Goal: Task Accomplishment & Management: Manage account settings

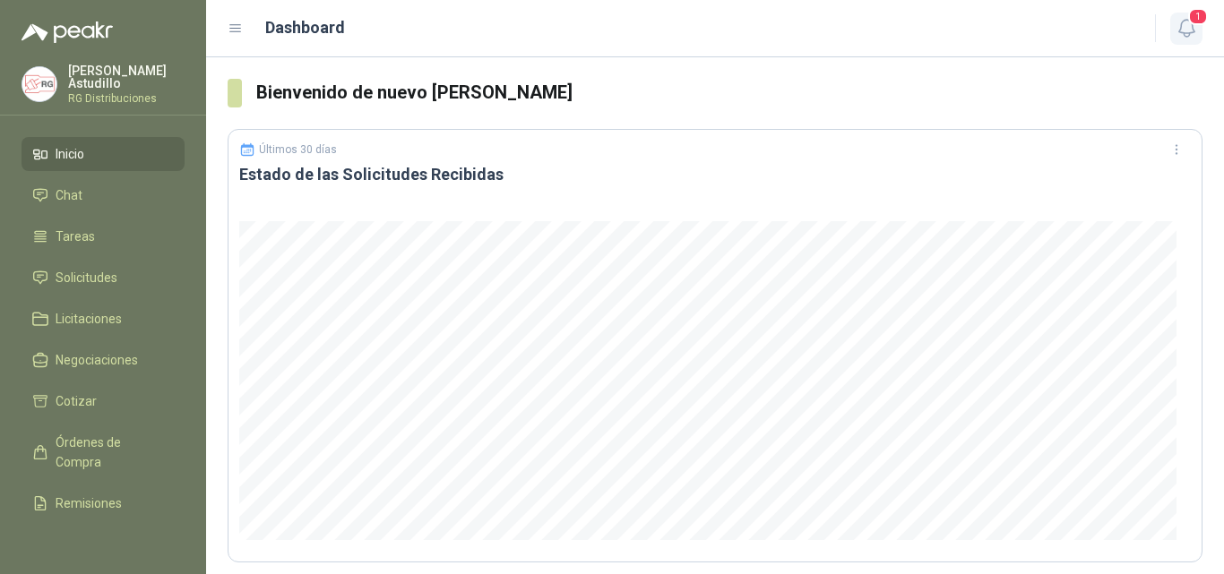
click at [1187, 32] on icon "button" at bounding box center [1187, 28] width 22 height 22
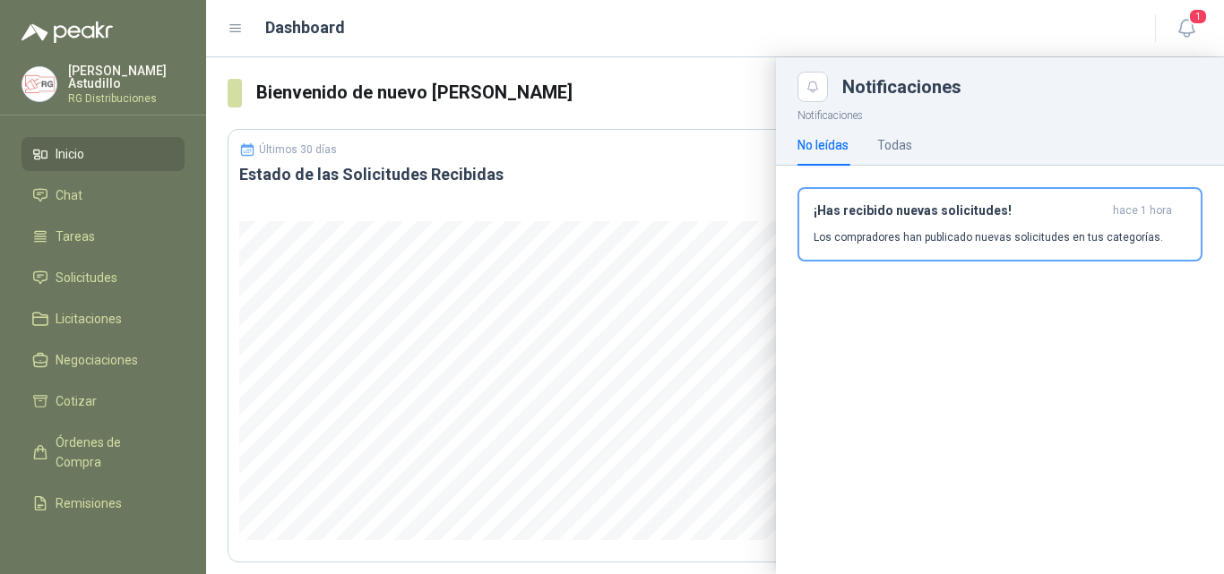
click at [1036, 238] on p "Los compradores han publicado nuevas solicitudes en tus categorías." at bounding box center [989, 237] width 350 height 16
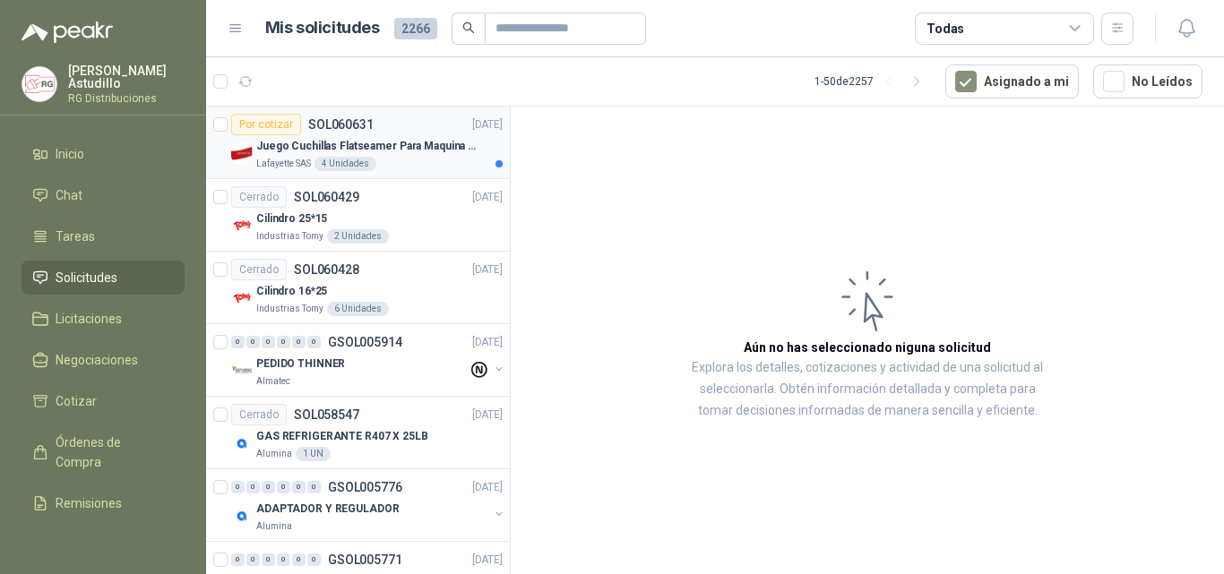
click at [418, 151] on p "Juego Cuchillas Flatseamer Para Maquina de Coser" at bounding box center [367, 146] width 223 height 17
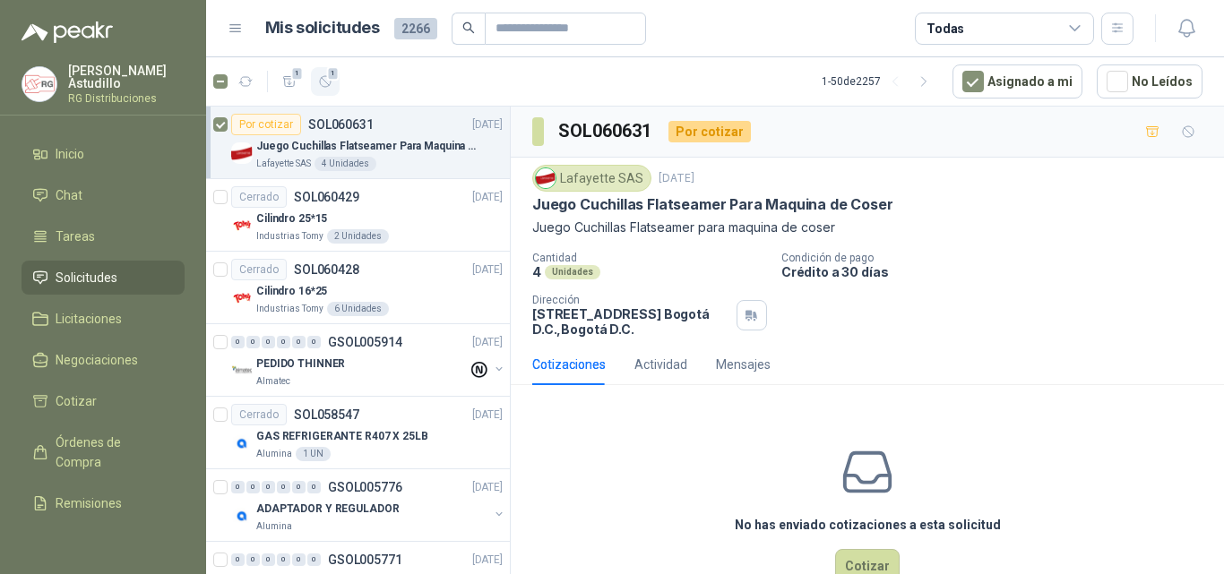
click at [325, 80] on icon "button" at bounding box center [325, 81] width 15 height 15
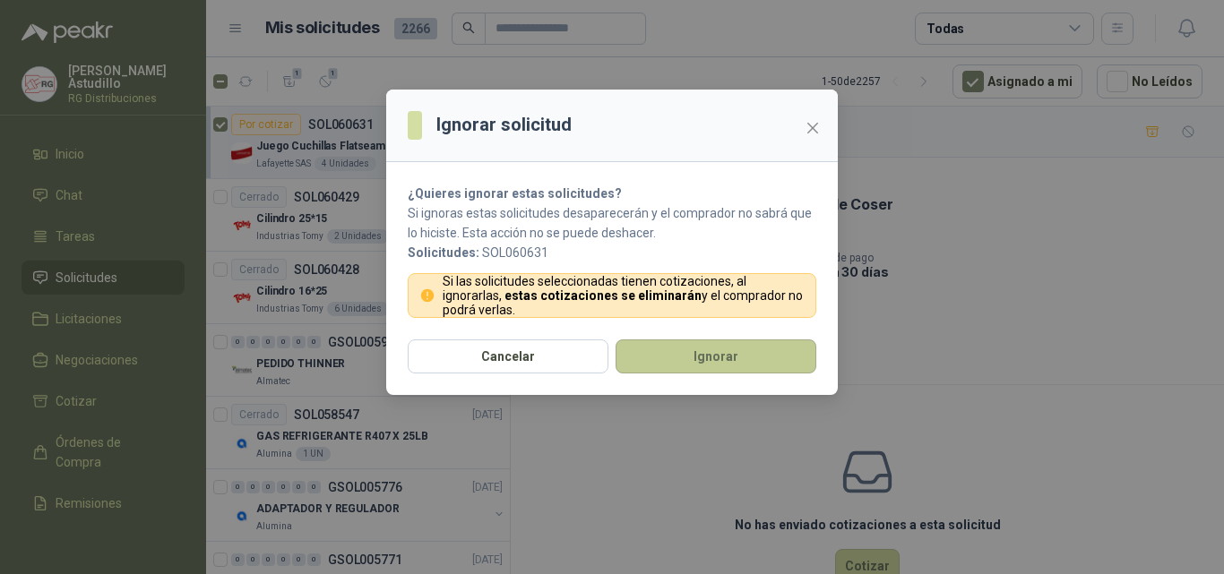
click at [756, 366] on button "Ignorar" at bounding box center [716, 357] width 201 height 34
